Goal: Information Seeking & Learning: Learn about a topic

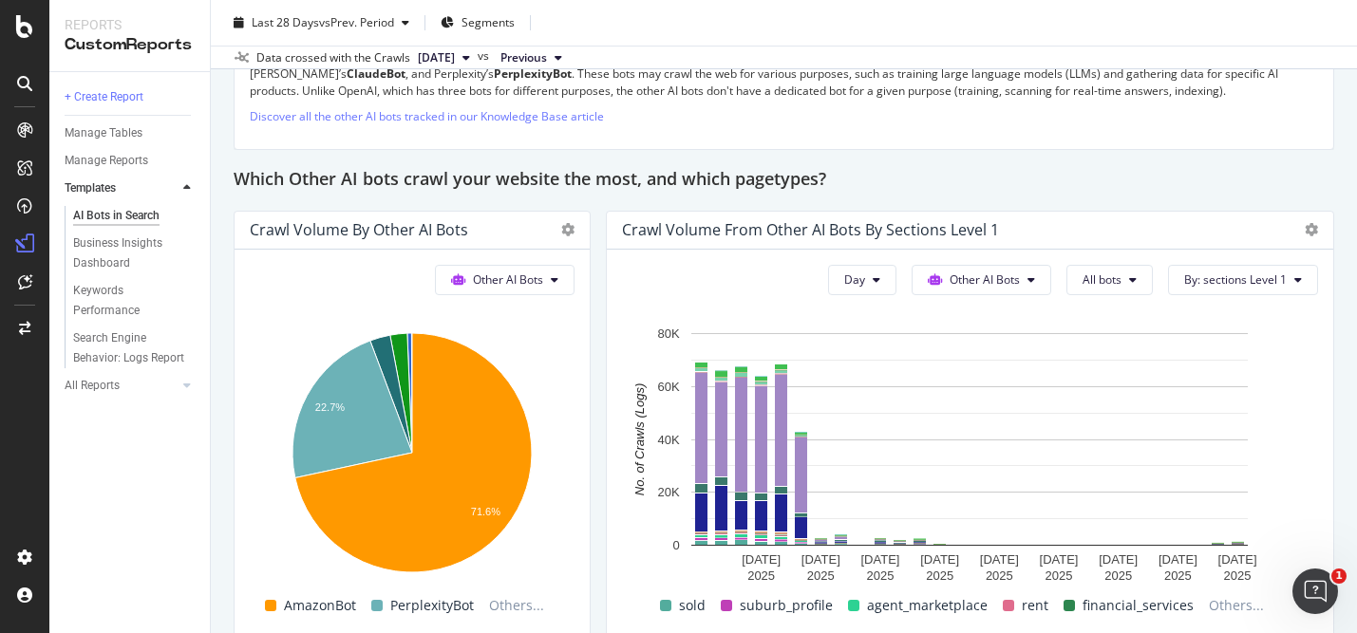
scroll to position [2731, 0]
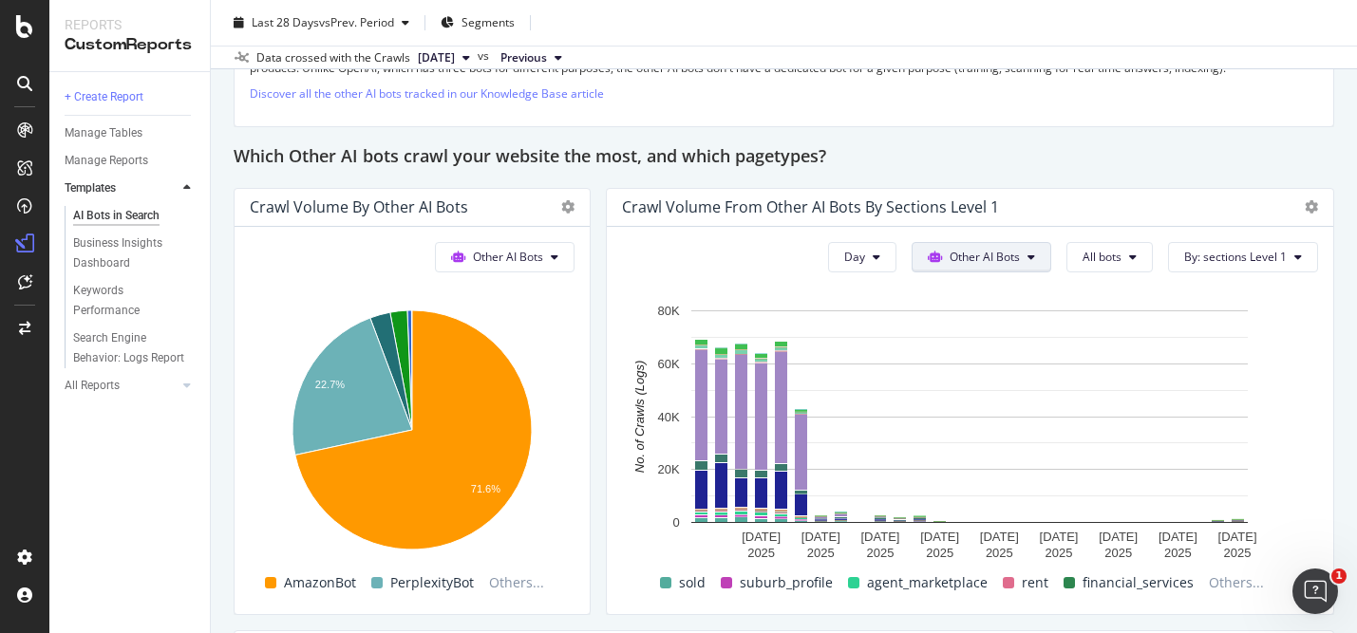
click at [1017, 249] on span "Other AI Bots" at bounding box center [985, 257] width 70 height 16
click at [1000, 401] on span "Other AI Bots" at bounding box center [996, 400] width 74 height 17
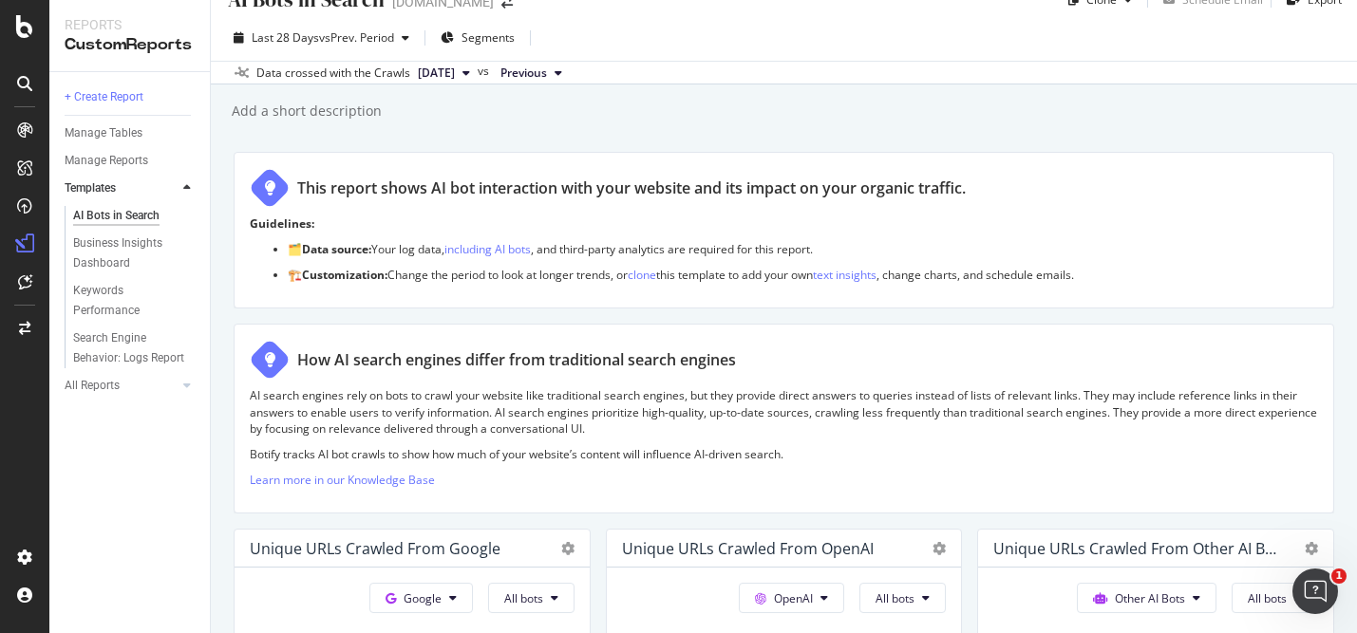
scroll to position [0, 0]
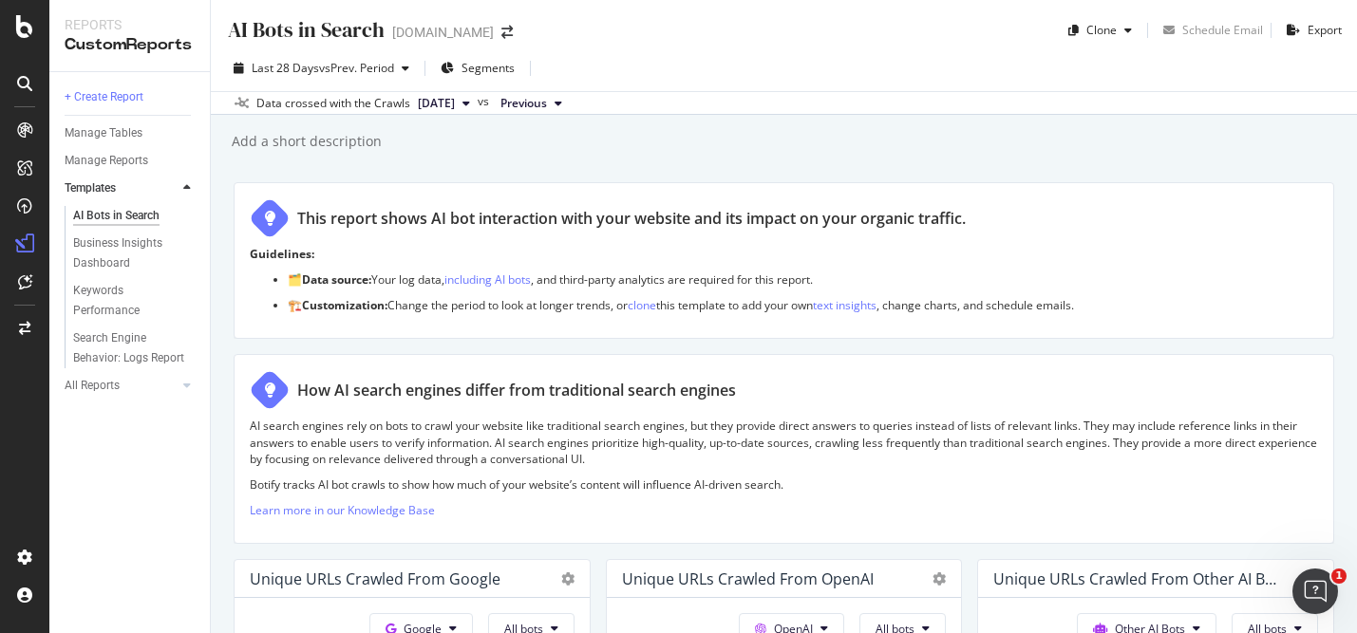
click at [520, 287] on p "🗂️ Data source: Your log data, including AI bots , and third-party analytics ar…" at bounding box center [803, 280] width 1030 height 16
click at [518, 279] on link "including AI bots" at bounding box center [487, 280] width 86 height 16
click at [31, 85] on icon at bounding box center [24, 83] width 15 height 15
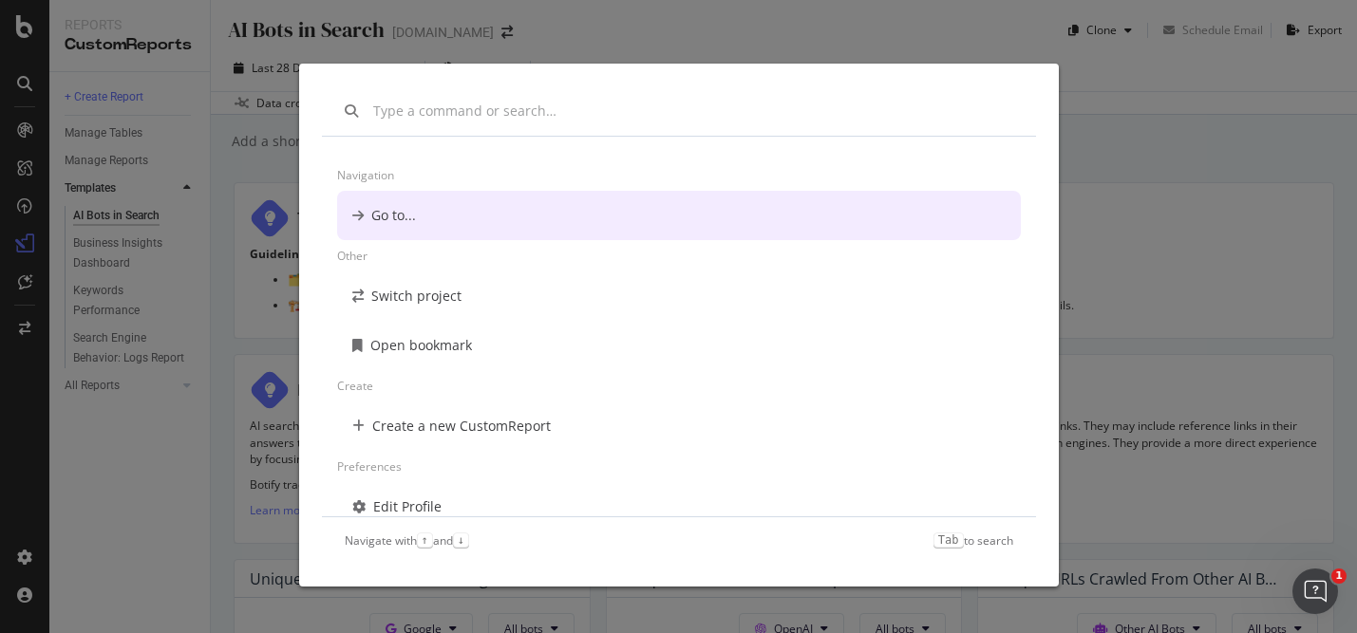
click at [214, 146] on div "Navigation Go to... Other Switch project Open bookmark Create Create a new Cust…" at bounding box center [678, 316] width 1357 height 633
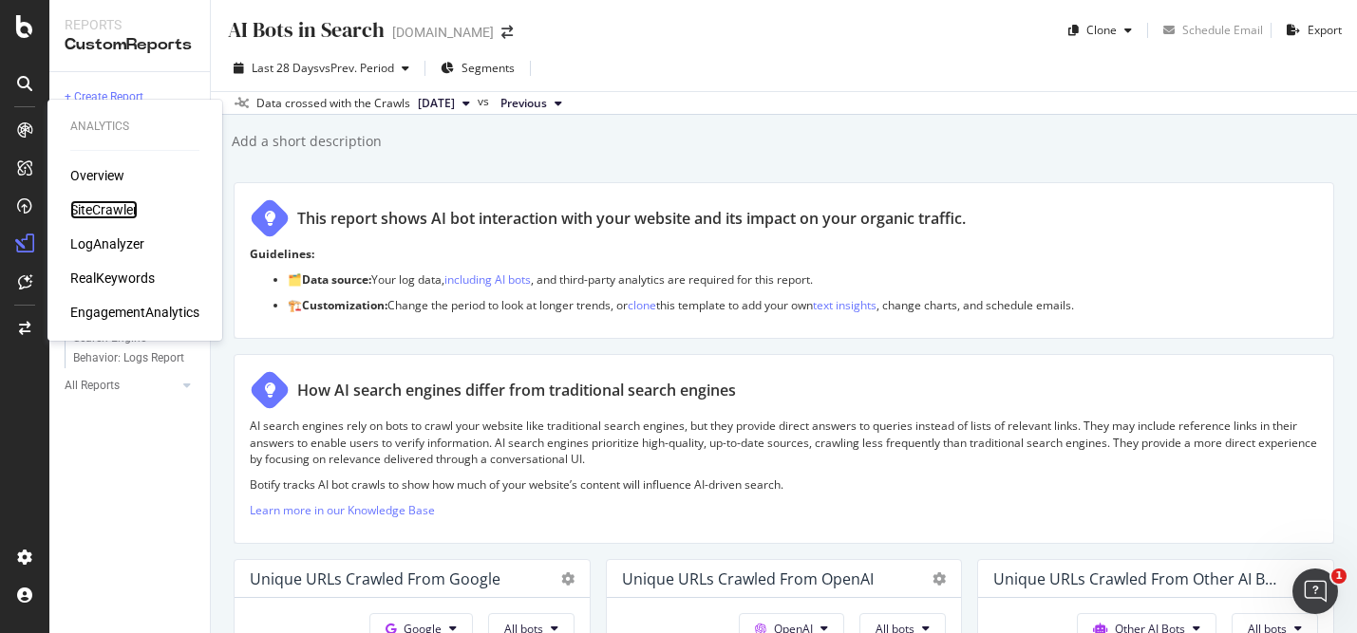
click at [102, 204] on div "SiteCrawler" at bounding box center [103, 209] width 67 height 19
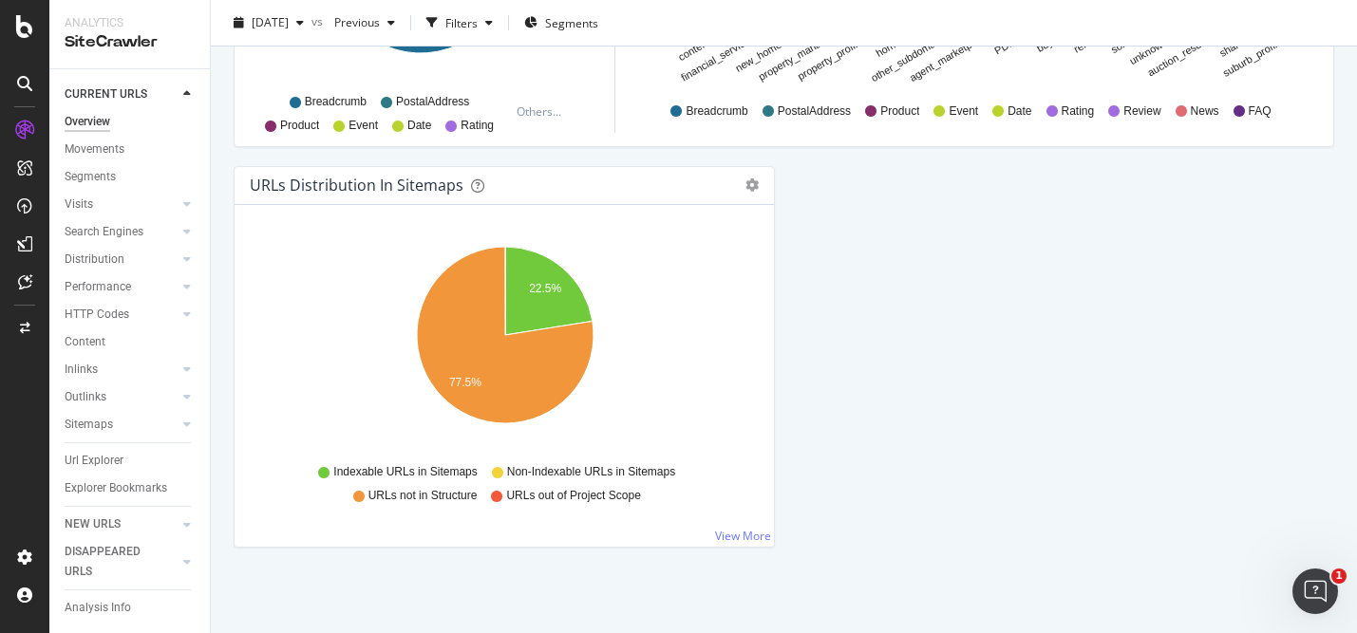
scroll to position [4, 0]
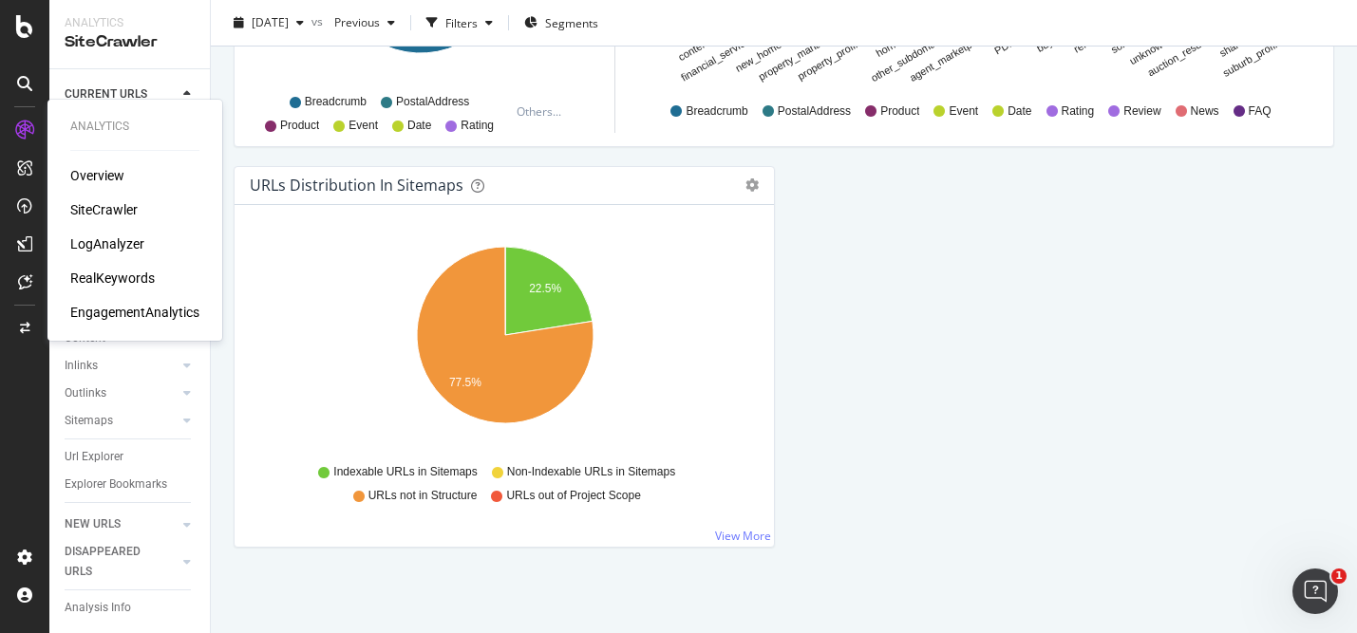
click at [80, 167] on div "Overview" at bounding box center [97, 175] width 54 height 19
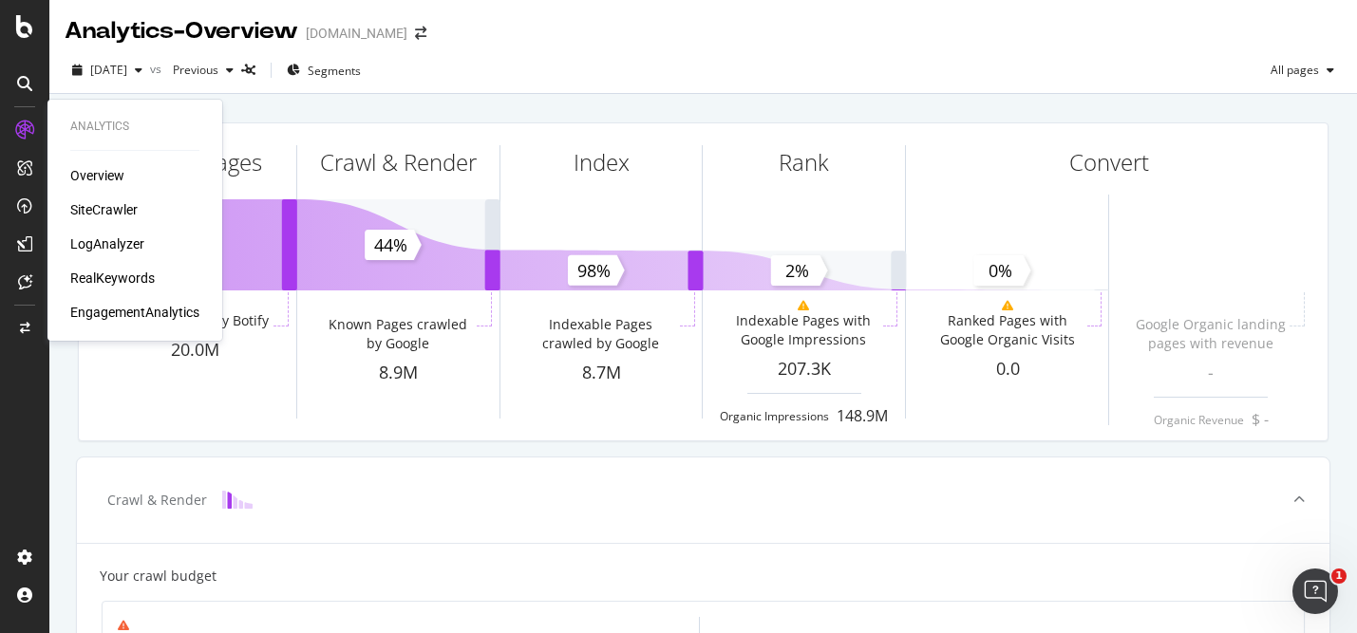
click at [106, 211] on div "SiteCrawler" at bounding box center [103, 209] width 67 height 19
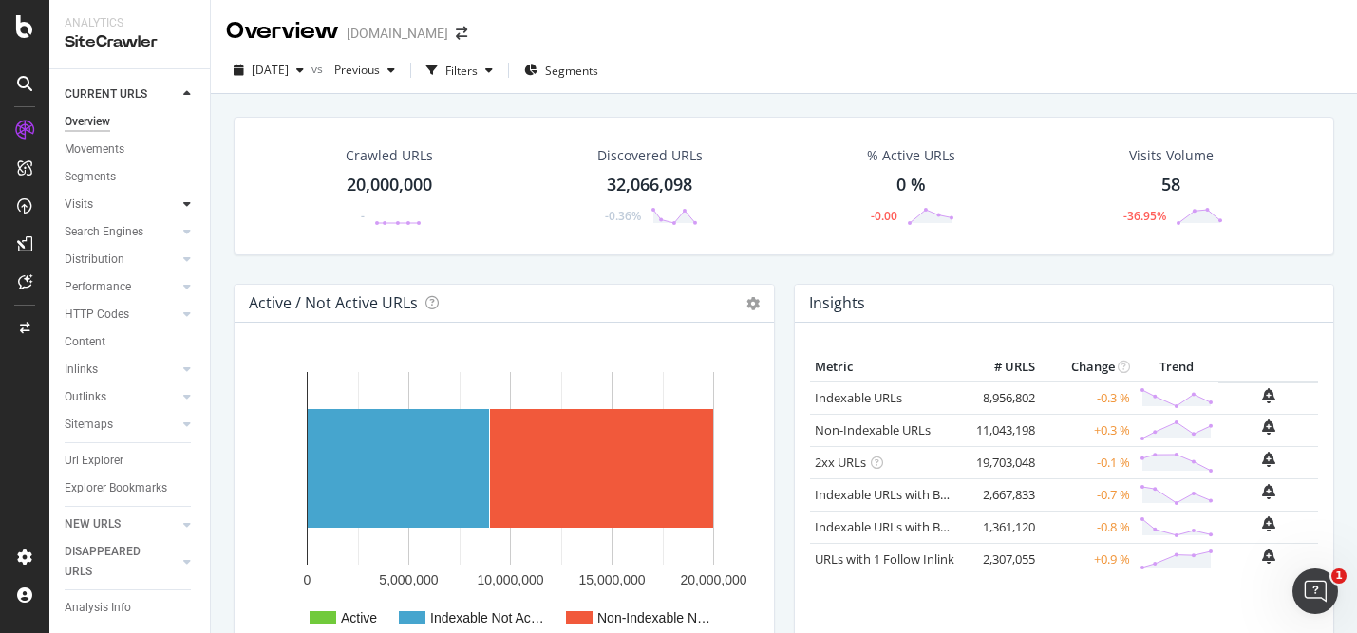
click at [193, 202] on div at bounding box center [187, 204] width 19 height 19
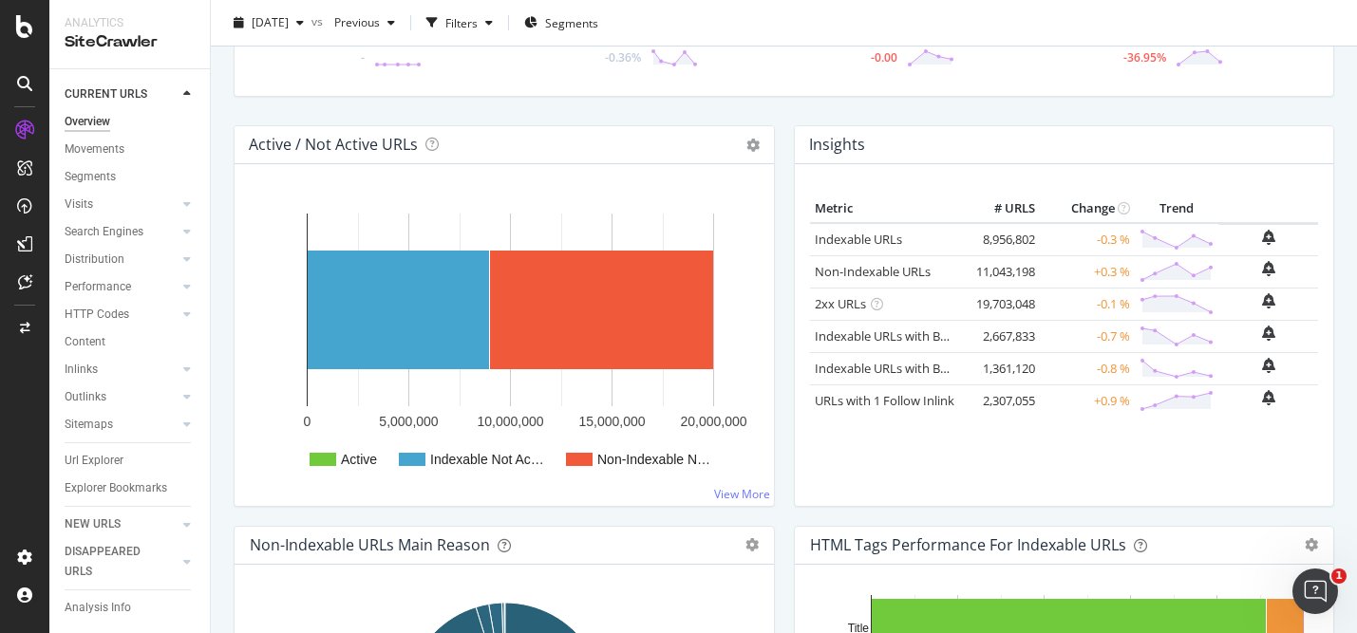
scroll to position [214, 0]
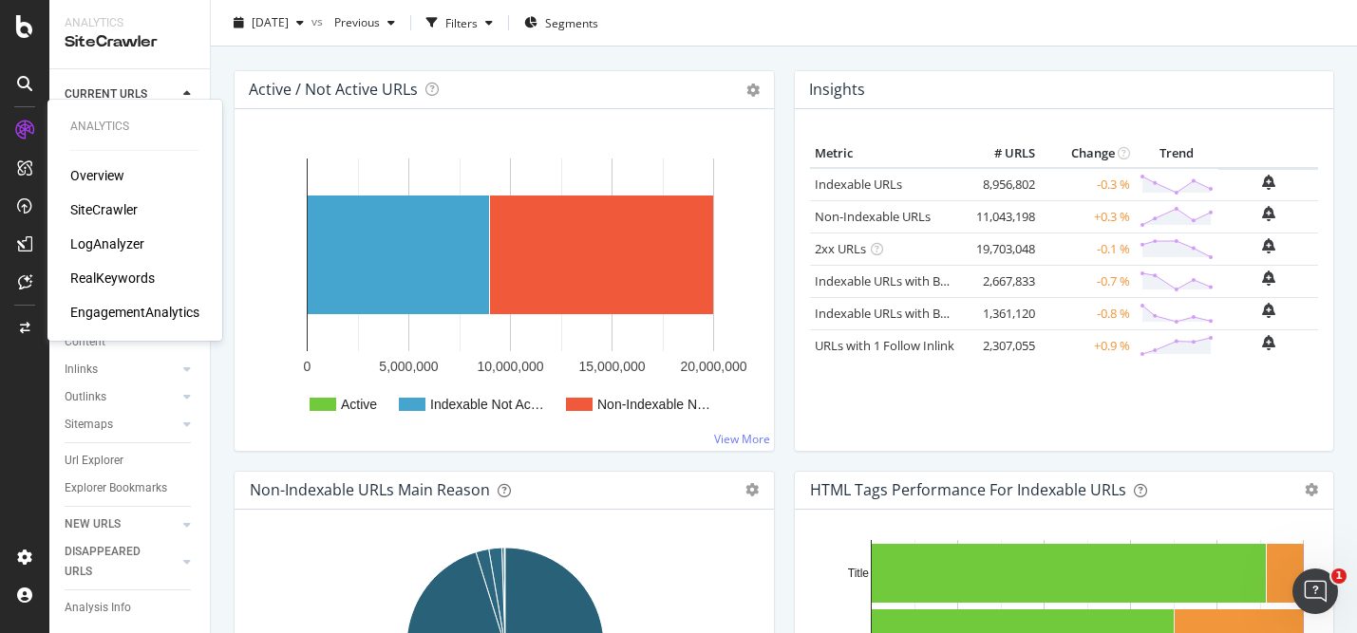
click at [117, 240] on div "LogAnalyzer" at bounding box center [107, 244] width 74 height 19
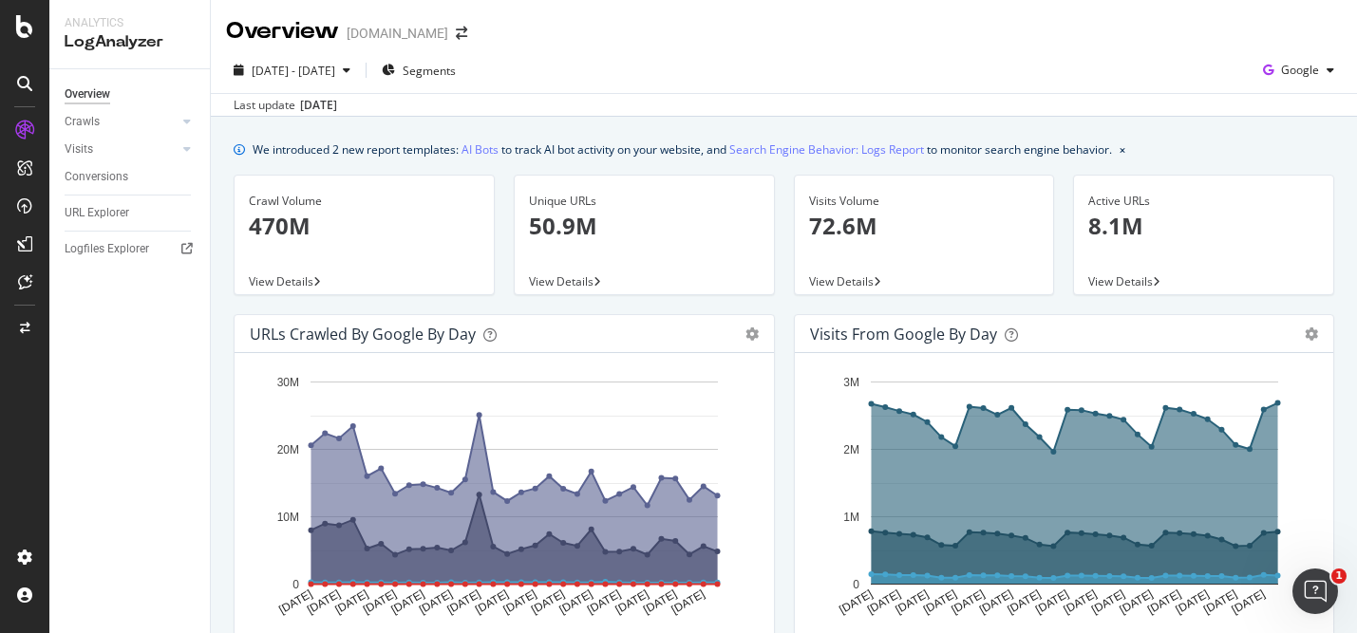
click at [1329, 73] on icon "button" at bounding box center [1331, 70] width 8 height 11
click at [1310, 218] on span "Other AI Bots" at bounding box center [1300, 213] width 70 height 17
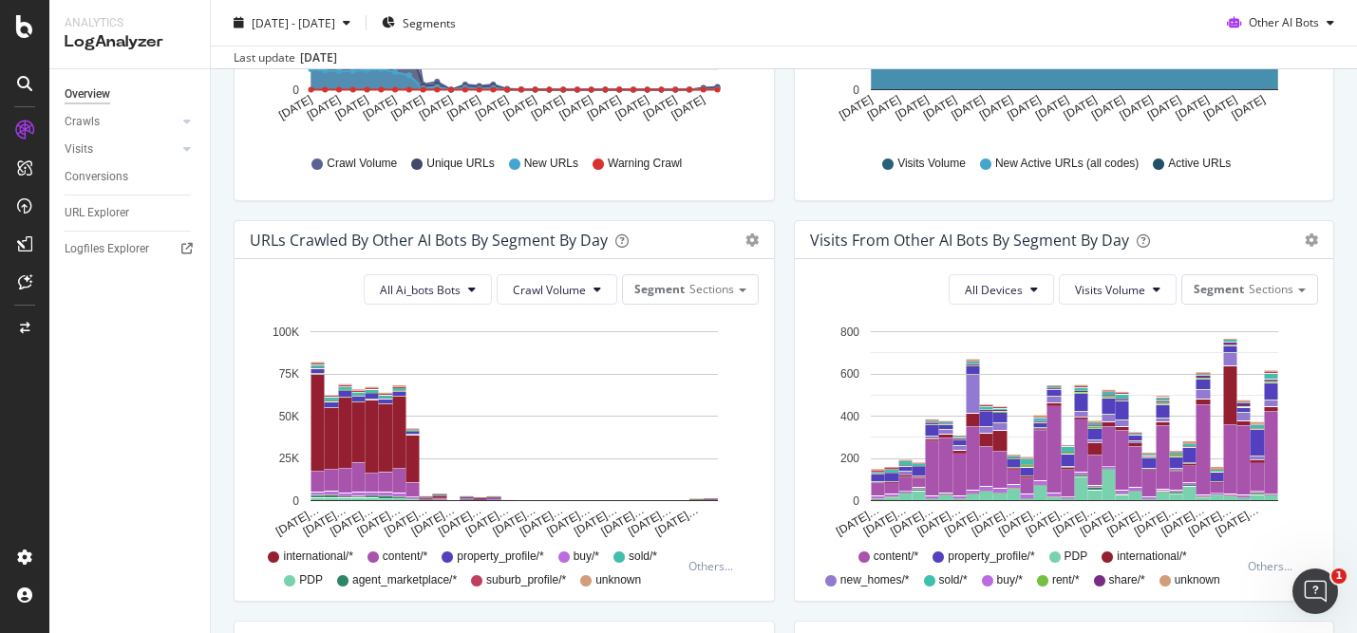
scroll to position [525, 0]
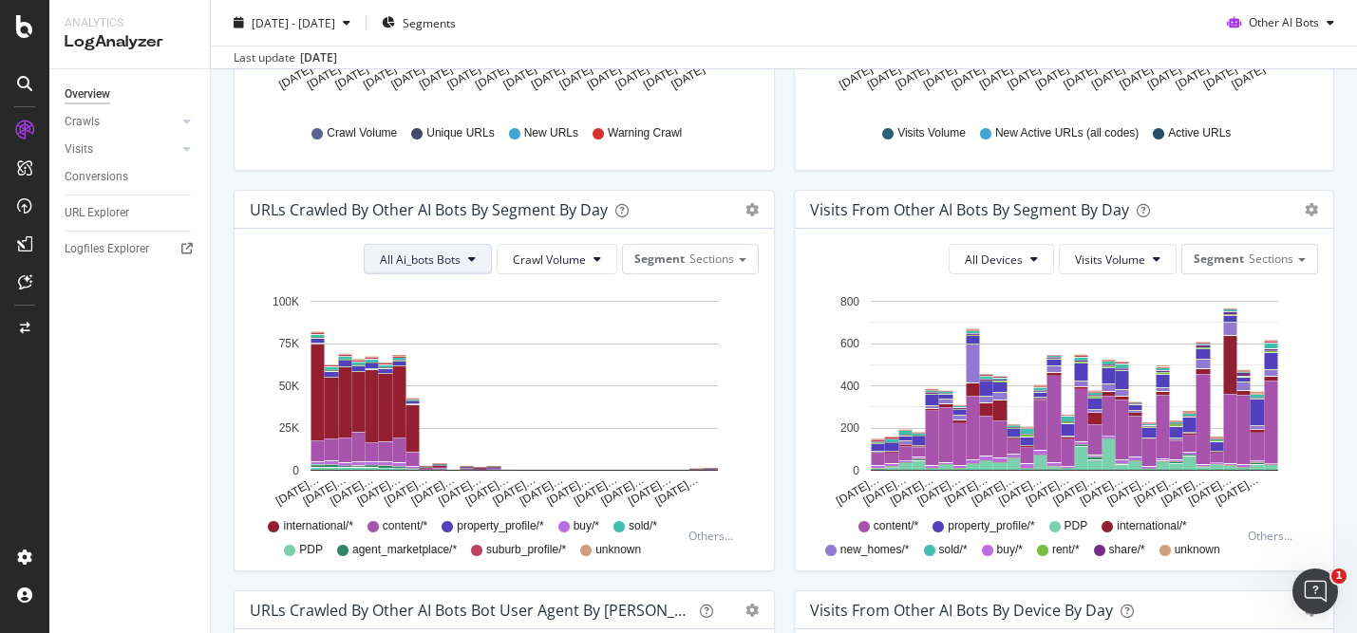
click at [471, 257] on icon at bounding box center [472, 259] width 8 height 11
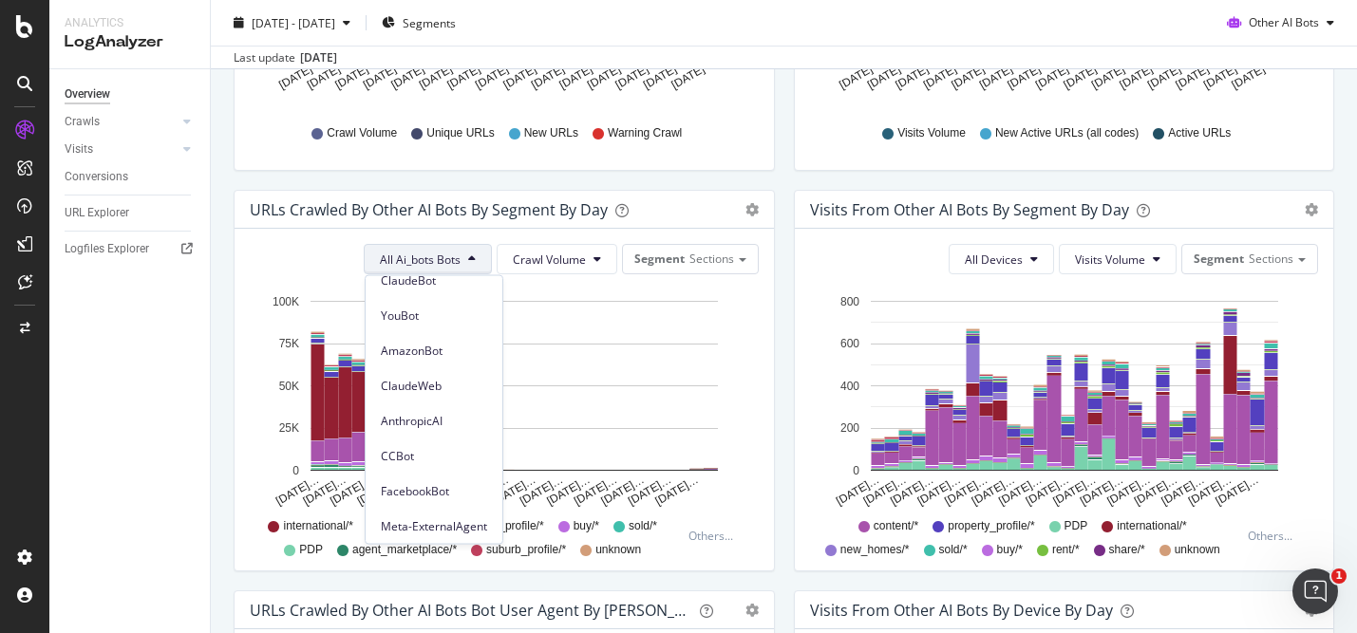
scroll to position [197, 0]
click at [456, 487] on span "FacebookBot" at bounding box center [434, 487] width 106 height 17
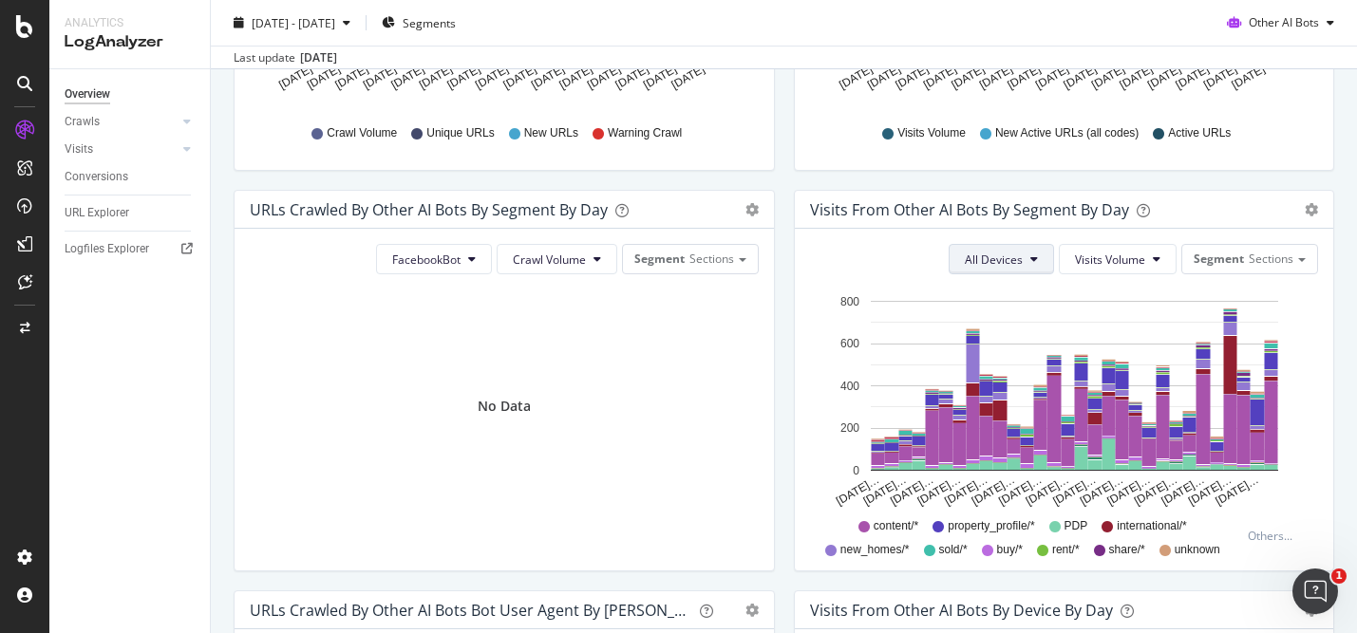
click at [997, 262] on span "All Devices" at bounding box center [994, 260] width 58 height 16
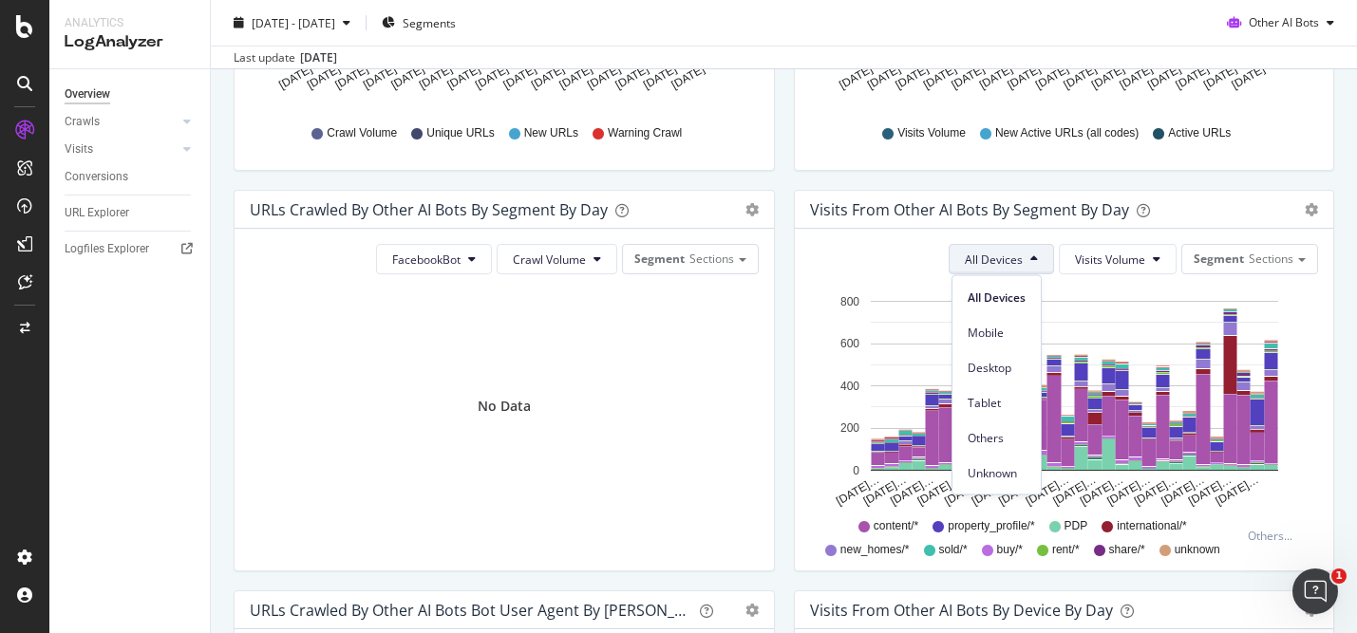
click at [997, 262] on span "All Devices" at bounding box center [994, 260] width 58 height 16
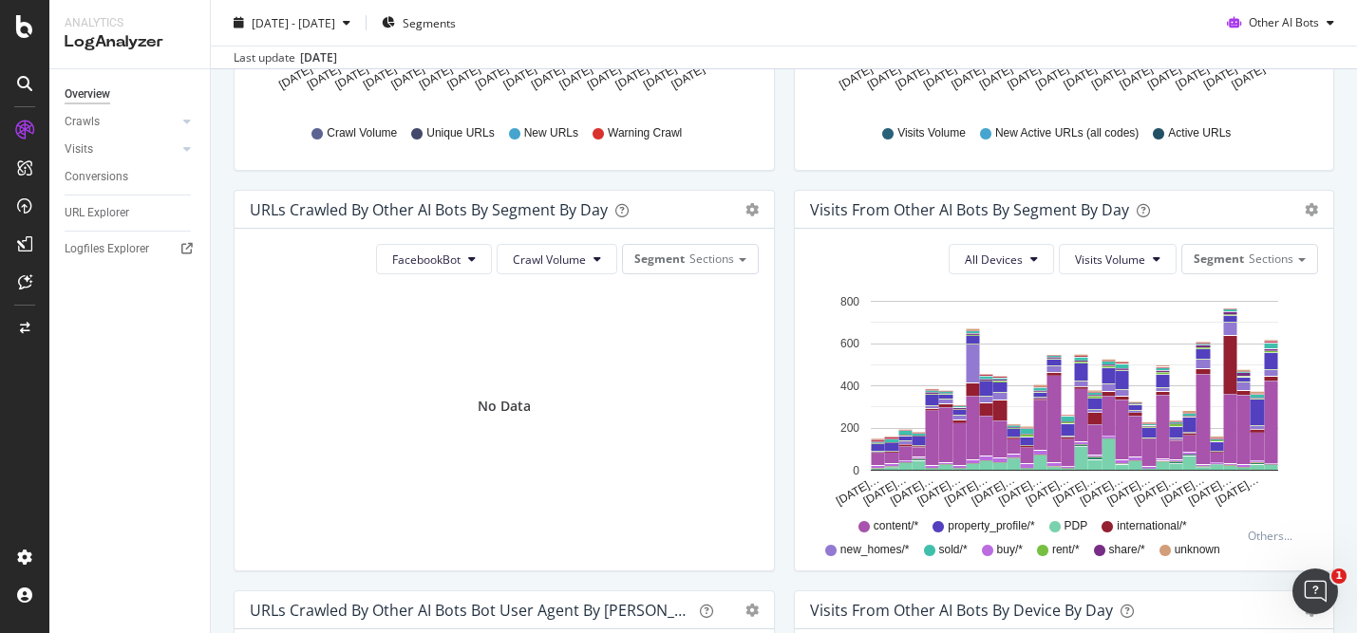
click at [782, 286] on div "URLs Crawled by Other AI Bots By Segment By Day Timeline (by Value) Table Faceb…" at bounding box center [504, 390] width 560 height 401
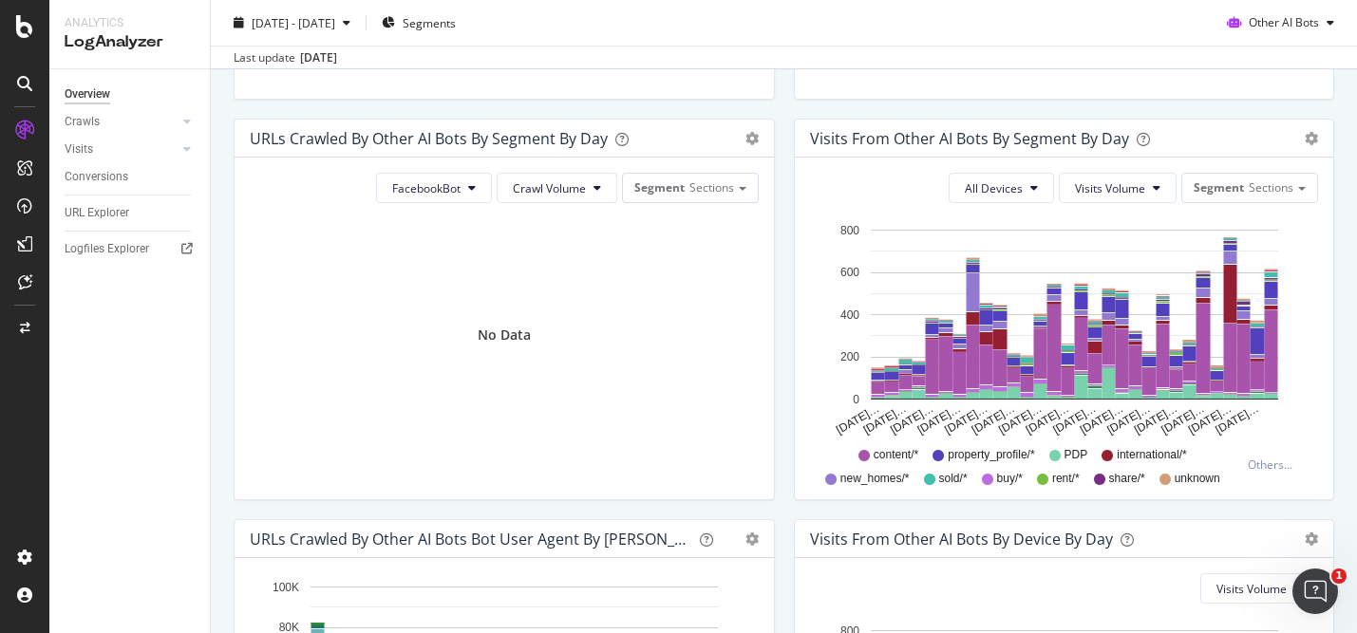
scroll to position [505, 0]
